Goal: Task Accomplishment & Management: Use online tool/utility

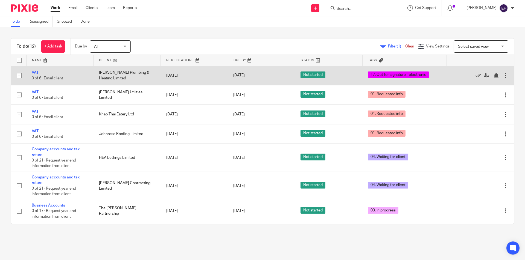
click at [33, 71] on link "VAT" at bounding box center [35, 73] width 7 height 4
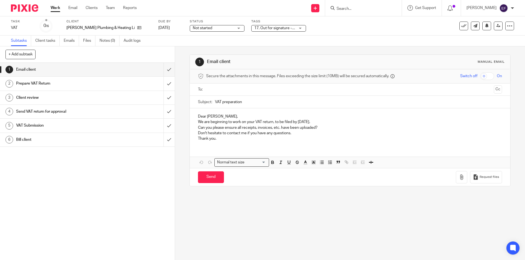
click at [255, 27] on span "17. Out for signature - electronic" at bounding box center [282, 28] width 56 height 4
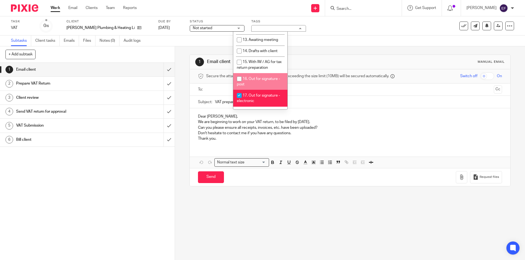
scroll to position [191, 0]
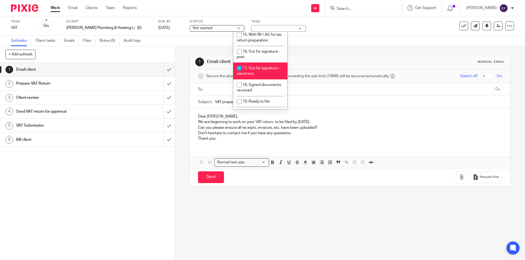
click at [257, 66] on span "17. Out for signature - electronic" at bounding box center [258, 71] width 43 height 10
checkbox input "false"
click at [262, 111] on span "20. Ready to Bill" at bounding box center [255, 113] width 27 height 4
checkbox input "true"
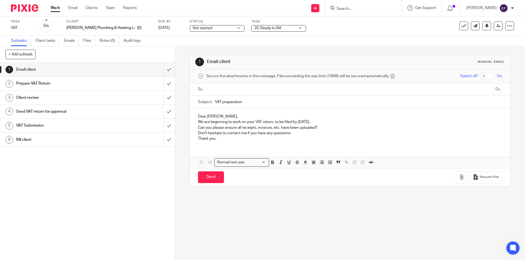
click at [57, 7] on link "Work" at bounding box center [56, 7] width 10 height 5
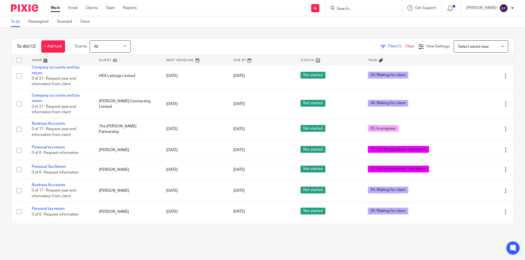
scroll to position [102, 0]
